Goal: Complete application form

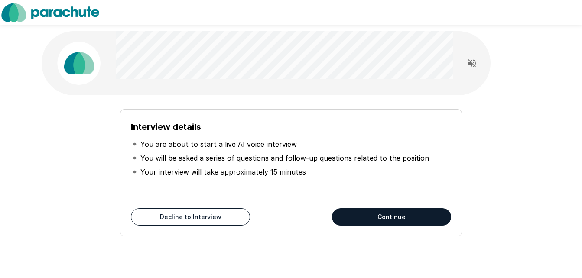
click at [385, 215] on button "Continue" at bounding box center [391, 217] width 119 height 17
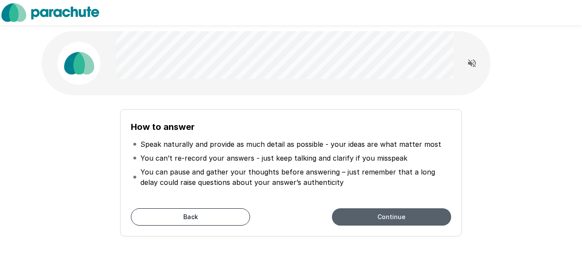
click at [367, 215] on button "Continue" at bounding box center [391, 217] width 119 height 17
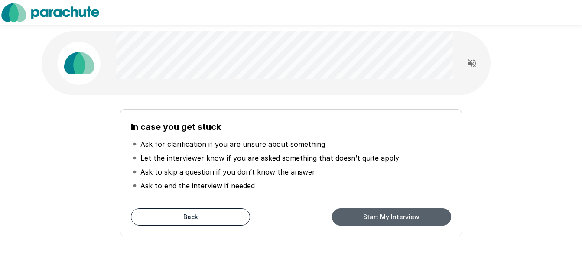
click at [367, 215] on button "Start My Interview" at bounding box center [391, 217] width 119 height 17
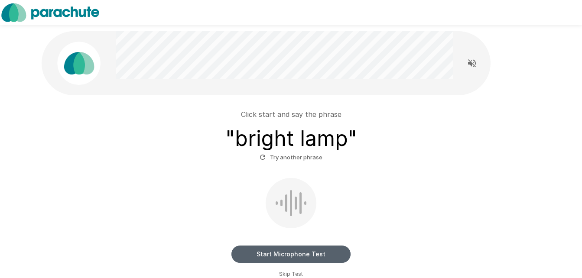
click at [307, 257] on button "Start Microphone Test" at bounding box center [291, 254] width 119 height 17
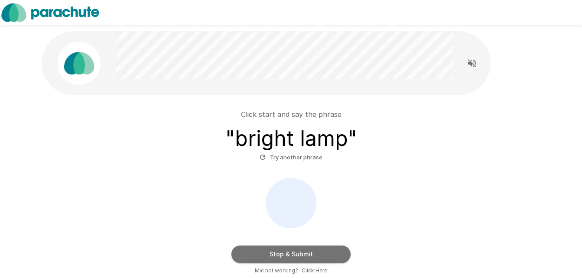
click at [307, 253] on button "Stop & Submit" at bounding box center [291, 254] width 119 height 17
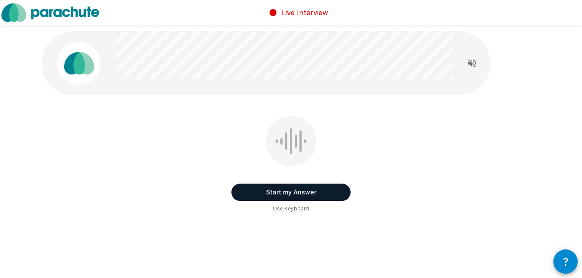
click at [288, 194] on button "Start my Answer" at bounding box center [291, 192] width 119 height 17
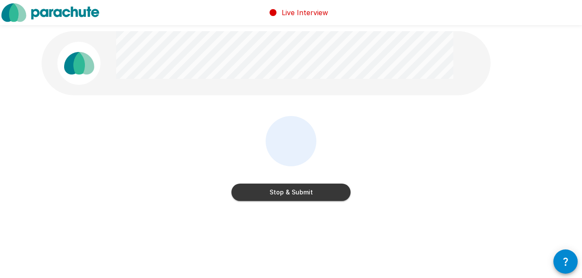
click at [288, 194] on button "Stop & Submit" at bounding box center [291, 192] width 119 height 17
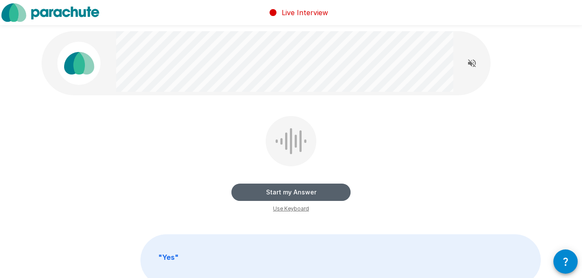
click at [290, 192] on button "Start my Answer" at bounding box center [291, 192] width 119 height 17
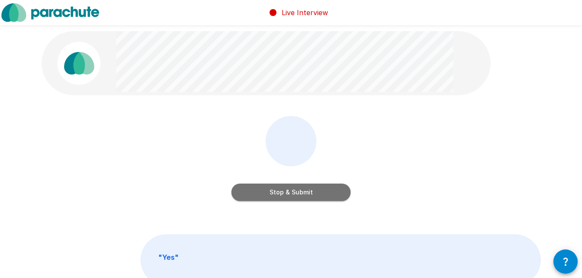
click at [291, 192] on button "Stop & Submit" at bounding box center [291, 192] width 119 height 17
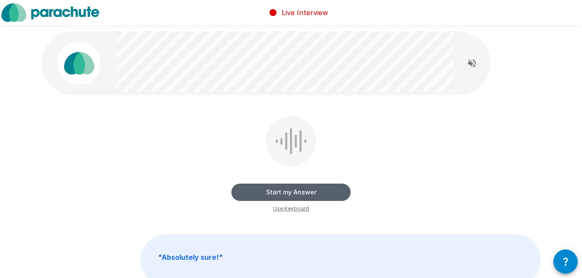
click at [291, 192] on button "Start my Answer" at bounding box center [291, 192] width 119 height 17
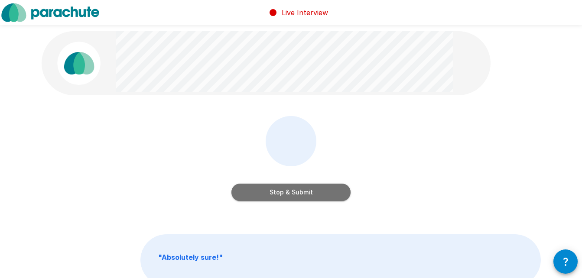
click at [292, 193] on button "Stop & Submit" at bounding box center [291, 192] width 119 height 17
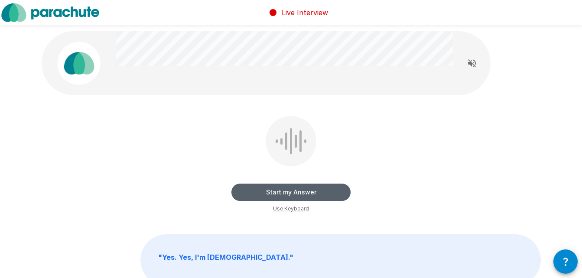
click at [293, 192] on button "Start my Answer" at bounding box center [291, 192] width 119 height 17
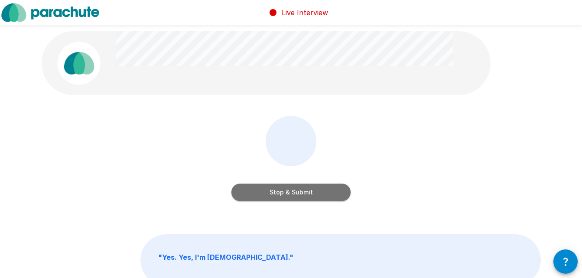
click at [293, 192] on button "Stop & Submit" at bounding box center [291, 192] width 119 height 17
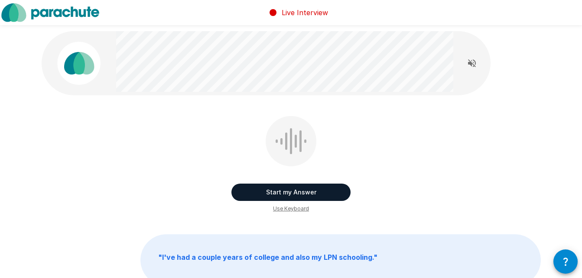
click at [293, 192] on button "Start my Answer" at bounding box center [291, 192] width 119 height 17
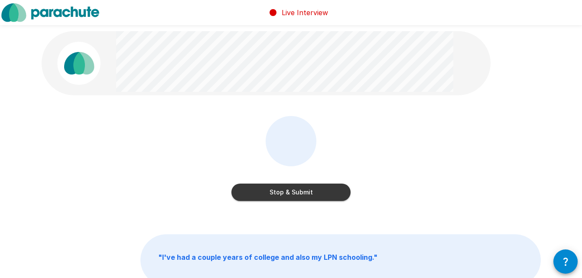
click at [293, 192] on button "Stop & Submit" at bounding box center [291, 192] width 119 height 17
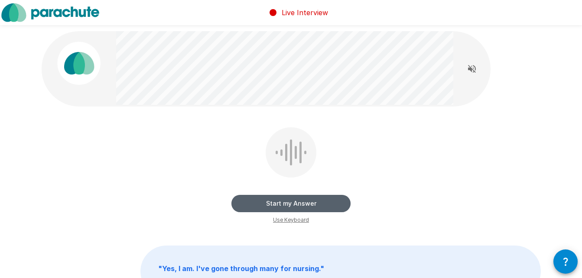
click at [292, 203] on button "Start my Answer" at bounding box center [291, 203] width 119 height 17
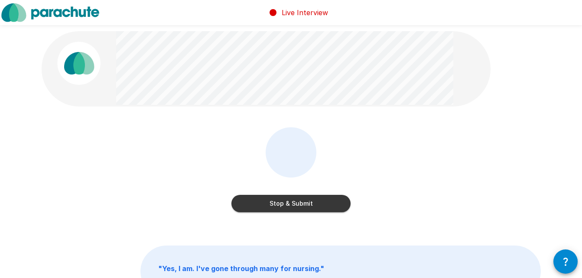
click at [292, 203] on button "Stop & Submit" at bounding box center [291, 203] width 119 height 17
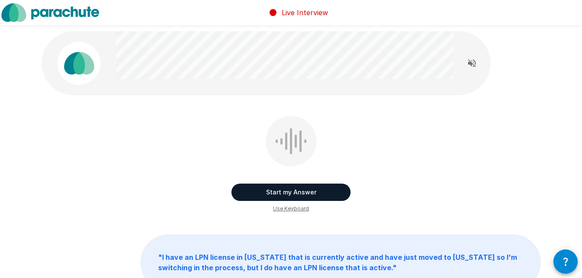
click at [295, 195] on button "Start my Answer" at bounding box center [291, 192] width 119 height 17
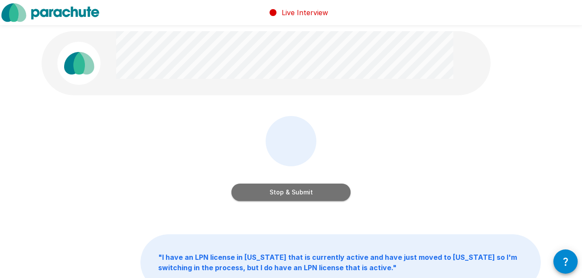
click at [294, 196] on button "Stop & Submit" at bounding box center [291, 192] width 119 height 17
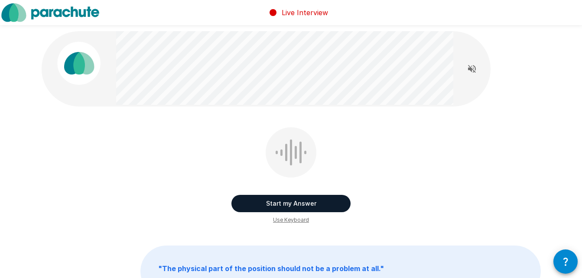
click at [292, 202] on button "Start my Answer" at bounding box center [291, 203] width 119 height 17
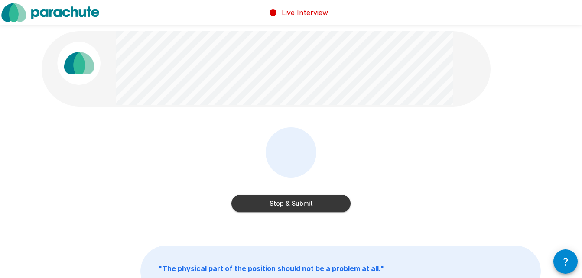
click at [292, 202] on button "Stop & Submit" at bounding box center [291, 203] width 119 height 17
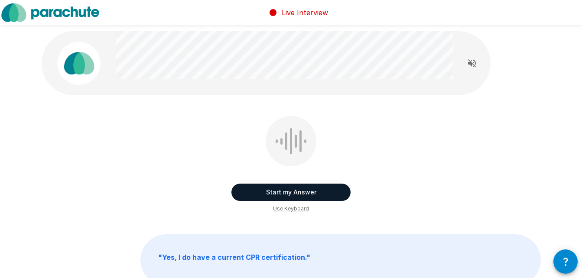
click at [296, 195] on button "Start my Answer" at bounding box center [291, 192] width 119 height 17
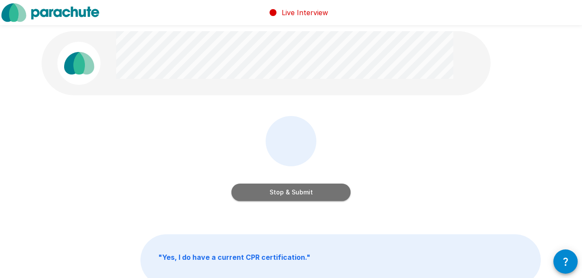
click at [294, 196] on button "Stop & Submit" at bounding box center [291, 192] width 119 height 17
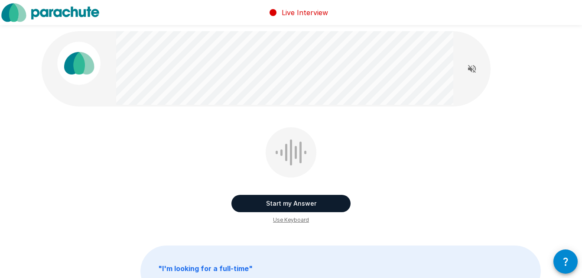
click at [294, 202] on button "Start my Answer" at bounding box center [291, 203] width 119 height 17
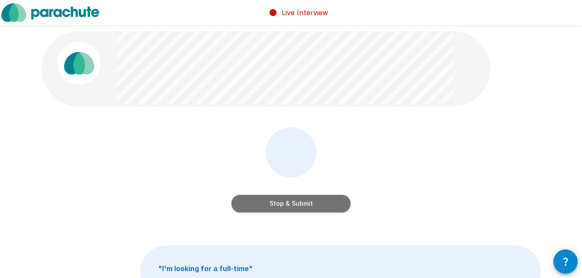
click at [292, 203] on button "Stop & Submit" at bounding box center [291, 203] width 119 height 17
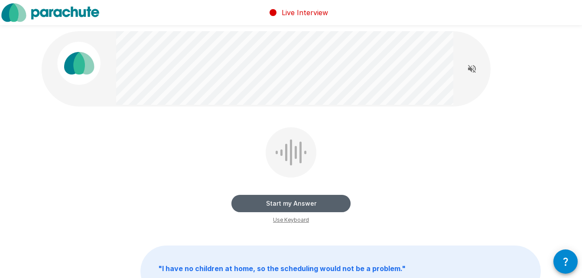
click at [292, 203] on button "Start my Answer" at bounding box center [291, 203] width 119 height 17
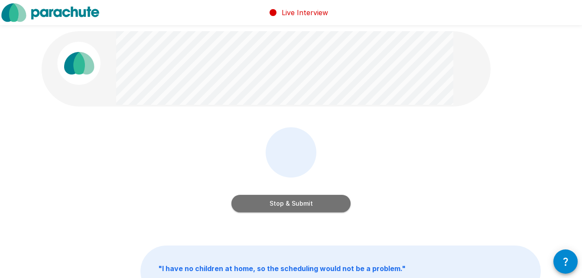
click at [292, 203] on button "Stop & Submit" at bounding box center [291, 203] width 119 height 17
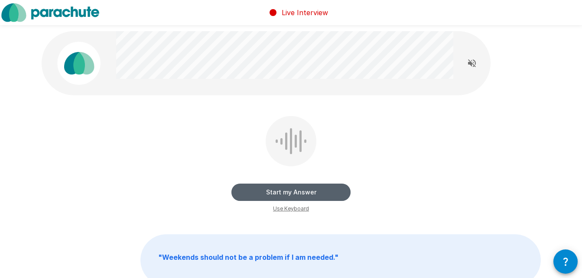
click at [296, 196] on button "Start my Answer" at bounding box center [291, 192] width 119 height 17
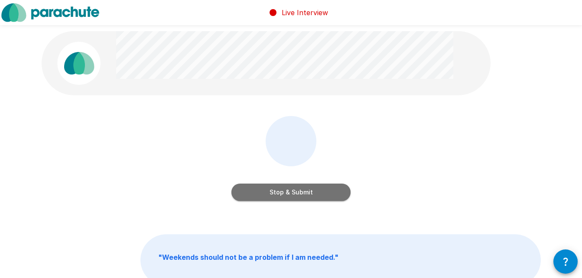
click at [296, 195] on button "Stop & Submit" at bounding box center [291, 192] width 119 height 17
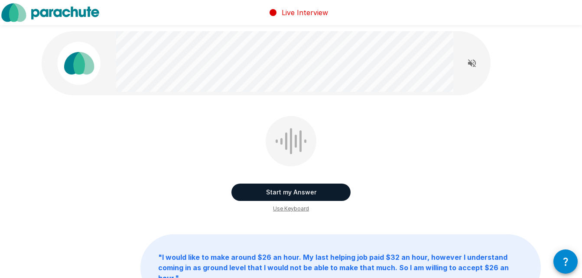
click at [295, 195] on button "Start my Answer" at bounding box center [291, 192] width 119 height 17
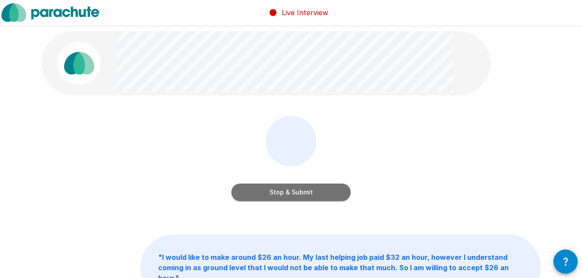
click at [295, 195] on button "Stop & Submit" at bounding box center [291, 192] width 119 height 17
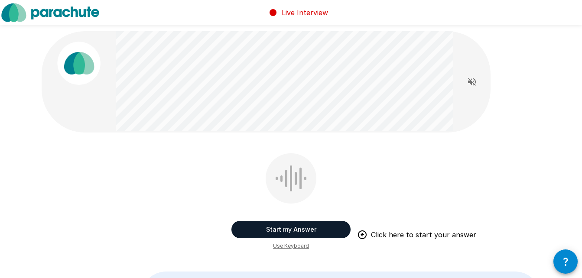
click at [284, 226] on button "Start my Answer" at bounding box center [291, 229] width 119 height 17
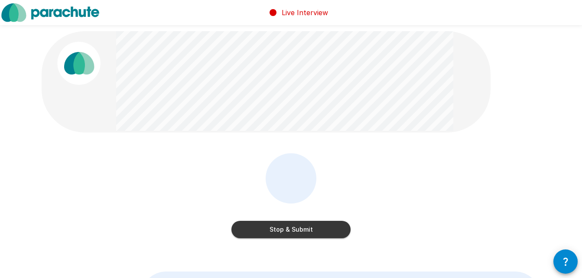
click at [290, 230] on button "Stop & Submit" at bounding box center [291, 229] width 119 height 17
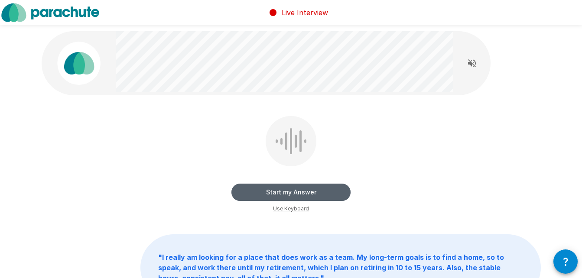
click at [292, 191] on button "Start my Answer" at bounding box center [291, 192] width 119 height 17
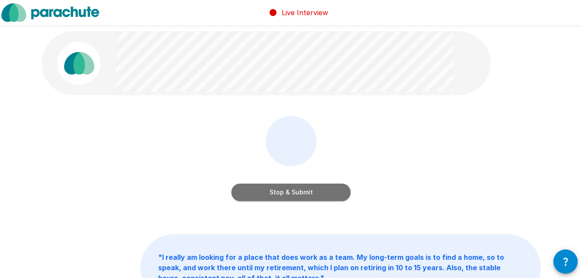
click at [298, 192] on button "Stop & Submit" at bounding box center [291, 192] width 119 height 17
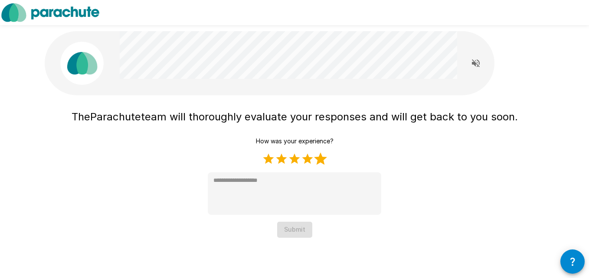
click at [319, 158] on label "5 Stars" at bounding box center [320, 159] width 13 height 13
type textarea "*"
click at [303, 236] on button "Submit" at bounding box center [294, 230] width 35 height 16
